Goal: Task Accomplishment & Management: Use online tool/utility

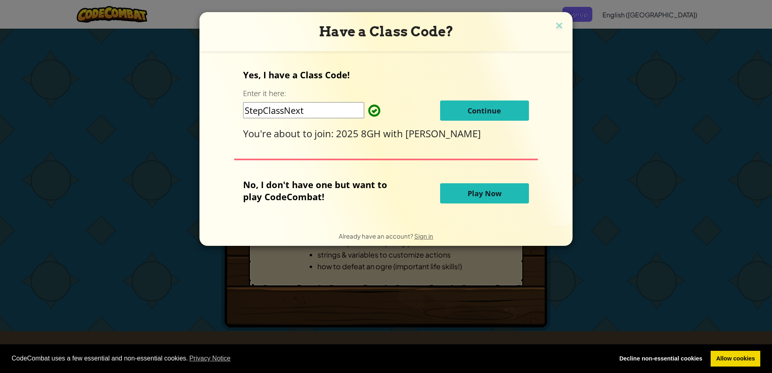
click at [485, 199] on button "Play Now" at bounding box center [484, 193] width 89 height 20
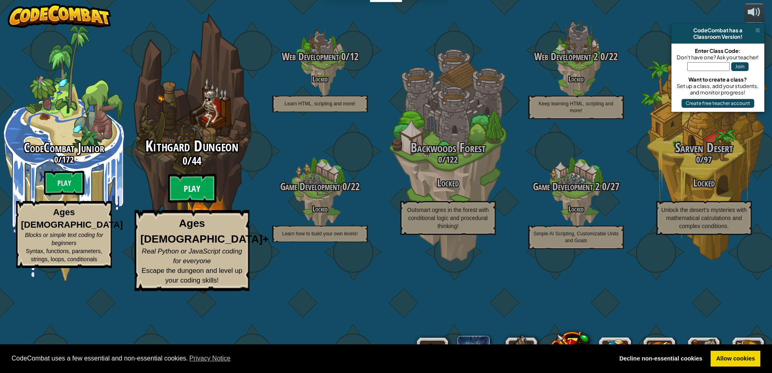
drag, startPoint x: 186, startPoint y: 232, endPoint x: 186, endPoint y: 238, distance: 6.1
click at [186, 203] on btn "Play" at bounding box center [192, 188] width 48 height 29
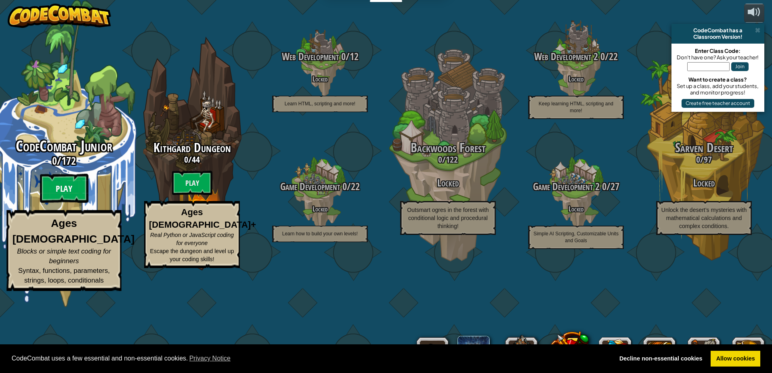
click at [63, 203] on btn "Play" at bounding box center [64, 188] width 48 height 29
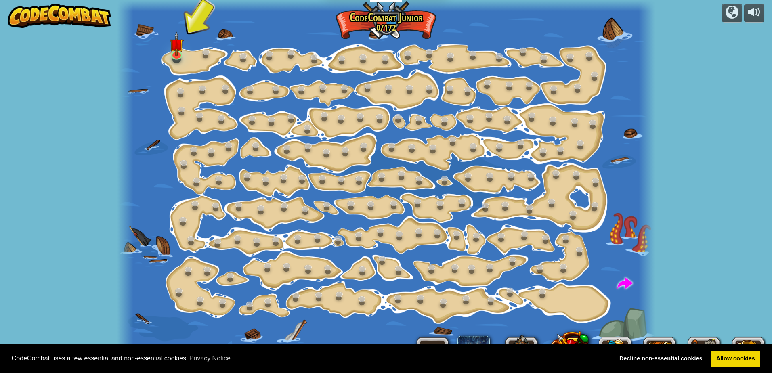
drag, startPoint x: 172, startPoint y: 15, endPoint x: 169, endPoint y: 21, distance: 6.7
click at [169, 21] on div at bounding box center [386, 186] width 538 height 373
drag, startPoint x: 212, startPoint y: 24, endPoint x: 216, endPoint y: 35, distance: 11.8
click at [216, 35] on div at bounding box center [386, 186] width 538 height 373
click at [293, 48] on link at bounding box center [292, 53] width 16 height 16
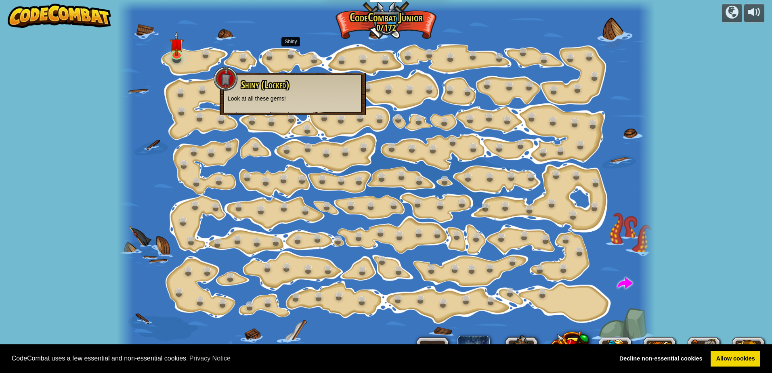
click at [43, 118] on div "powered by Step Change (Locked) Change step arguments. Go Smart (Locked) Now we…" at bounding box center [386, 186] width 772 height 373
click at [191, 105] on div at bounding box center [386, 186] width 538 height 373
